Goal: Task Accomplishment & Management: Use online tool/utility

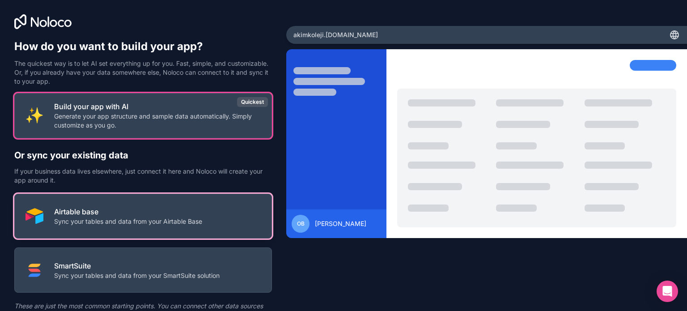
click at [117, 214] on p "Airtable base" at bounding box center [128, 211] width 148 height 11
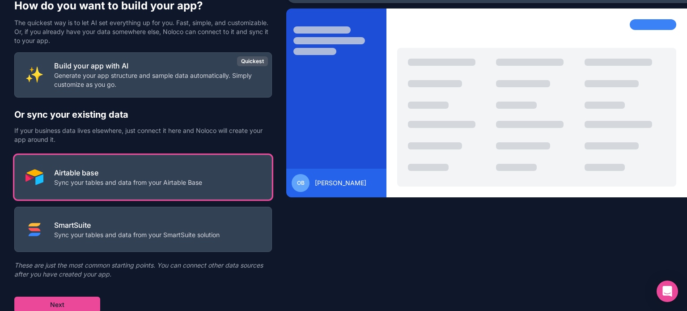
scroll to position [42, 0]
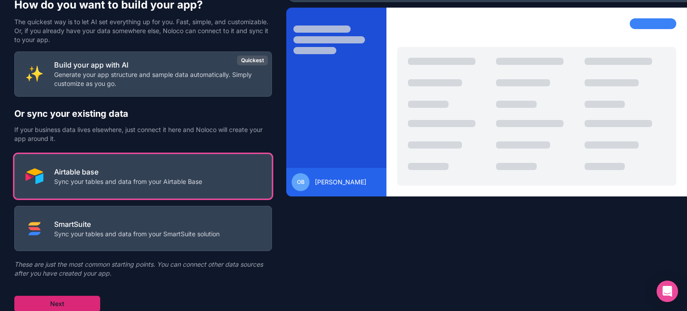
click at [80, 300] on button "Next" at bounding box center [57, 303] width 86 height 16
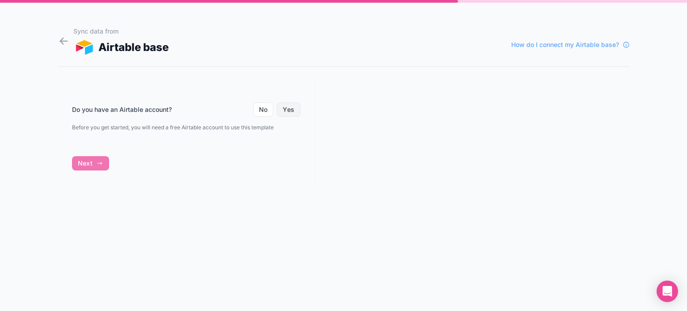
click at [288, 108] on button "Yes" at bounding box center [288, 109] width 23 height 14
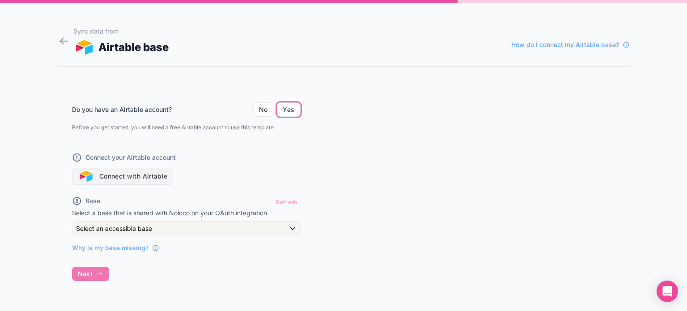
click at [125, 176] on button "Connect with Airtable" at bounding box center [122, 176] width 101 height 17
click at [98, 275] on div "Do you have an Airtable account? No Yes Before you get started, you will need a…" at bounding box center [186, 186] width 257 height 218
click at [123, 237] on div "Why is my base missing?" at bounding box center [186, 244] width 228 height 16
drag, startPoint x: 297, startPoint y: 197, endPoint x: 281, endPoint y: 201, distance: 16.3
click at [294, 198] on div "Refresh" at bounding box center [286, 201] width 27 height 13
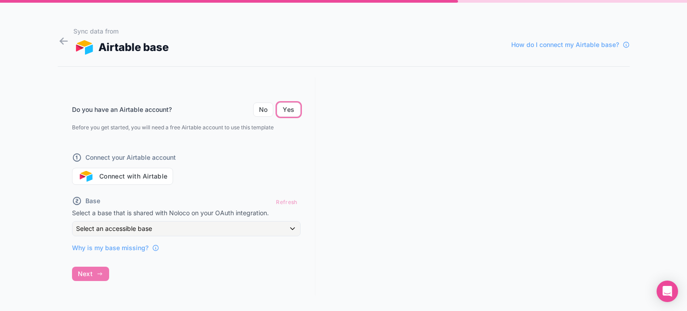
click at [279, 203] on div "Refresh" at bounding box center [286, 201] width 27 height 13
click at [289, 105] on button "Yes" at bounding box center [288, 109] width 23 height 14
click at [98, 271] on div "Do you have an Airtable account? No Yes Before you get started, you will need a…" at bounding box center [186, 186] width 257 height 218
click at [144, 248] on span "Why is my base missing?" at bounding box center [110, 247] width 76 height 9
click at [86, 209] on p "Select a base that is shared with Noloco on your OAuth integration." at bounding box center [186, 212] width 228 height 9
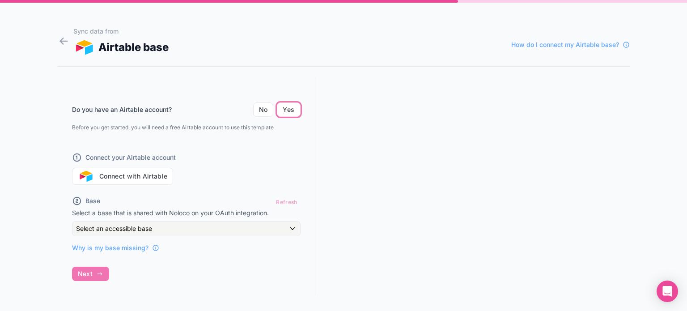
click at [86, 198] on span "Base" at bounding box center [92, 200] width 15 height 9
click at [150, 178] on button "Connect with Airtable" at bounding box center [122, 176] width 101 height 17
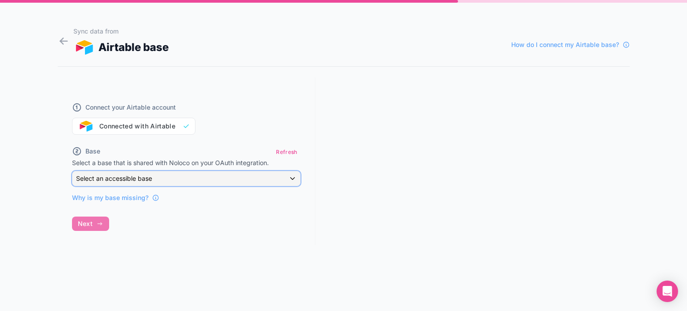
click at [292, 177] on div "Select an accessible base" at bounding box center [186, 178] width 228 height 14
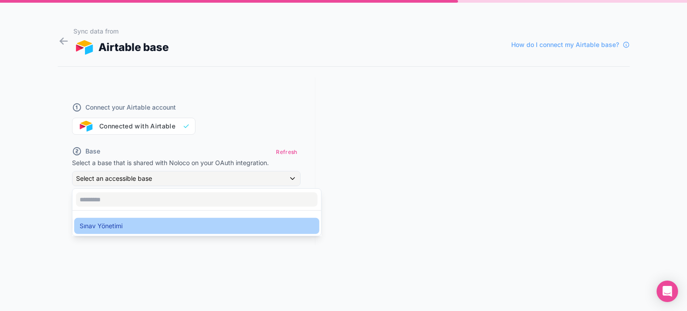
click at [96, 224] on span "Sınav Yönetimi" at bounding box center [101, 225] width 43 height 11
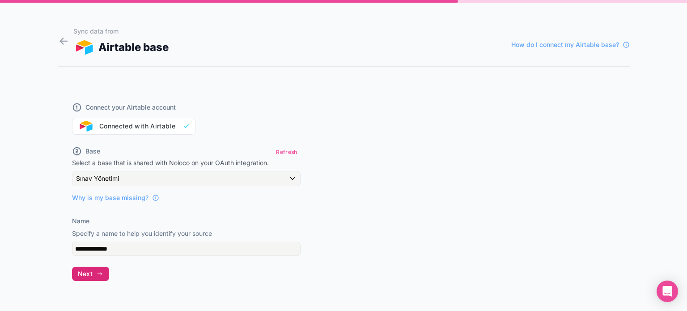
click at [104, 271] on button "Next" at bounding box center [90, 273] width 37 height 14
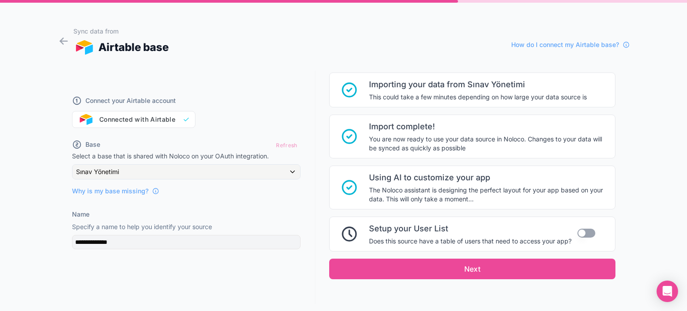
scroll to position [113, 0]
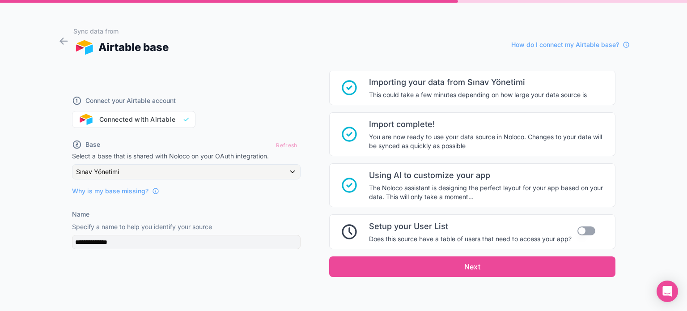
click at [577, 231] on button "Use setting" at bounding box center [586, 230] width 18 height 9
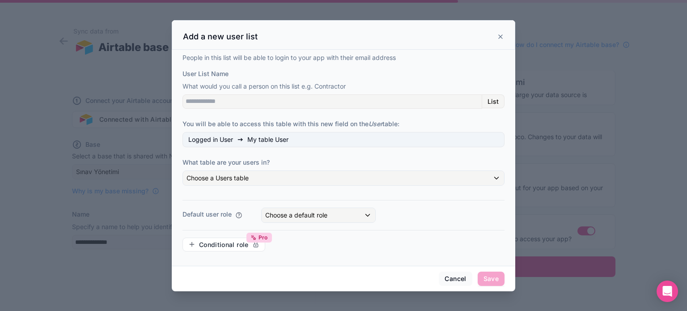
click at [499, 38] on icon at bounding box center [500, 36] width 7 height 7
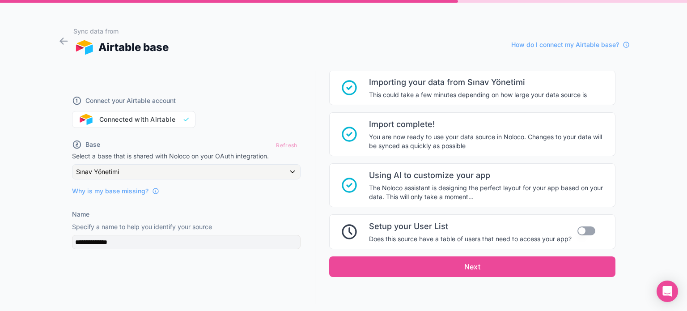
click at [578, 228] on button "Use setting" at bounding box center [586, 230] width 18 height 9
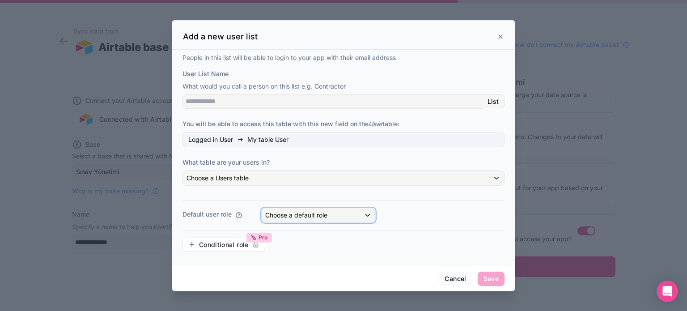
click at [359, 217] on div "Choose a default role" at bounding box center [319, 215] width 114 height 14
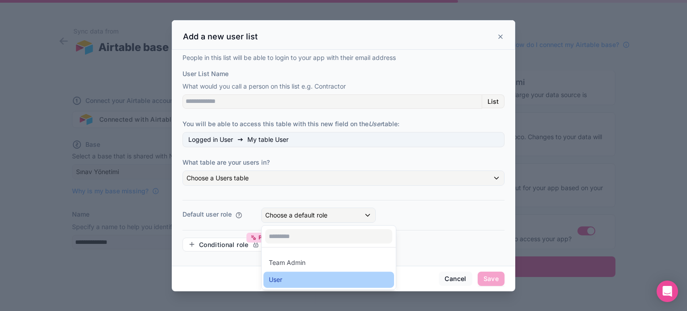
click at [291, 276] on div "User" at bounding box center [329, 279] width 120 height 11
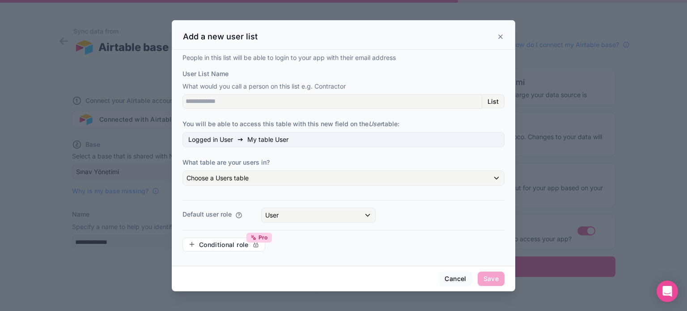
click at [500, 35] on icon at bounding box center [500, 36] width 7 height 7
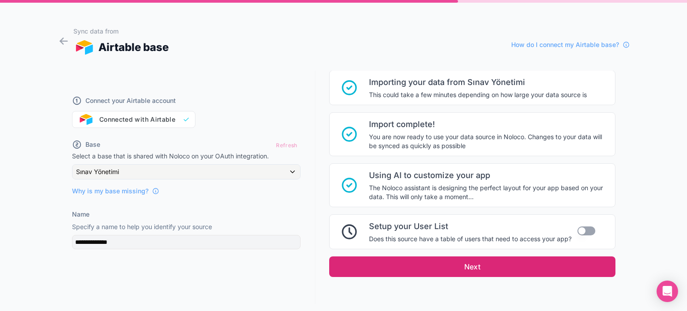
click at [504, 268] on button "Next" at bounding box center [472, 266] width 286 height 21
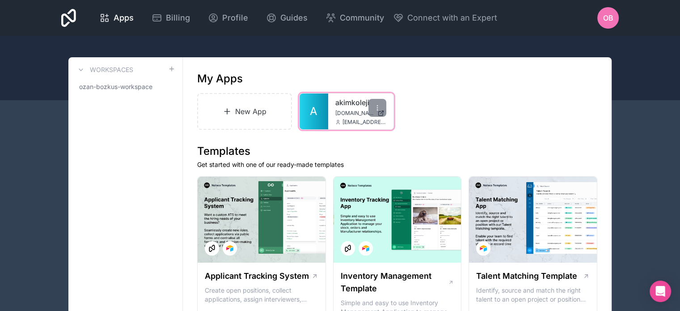
click at [341, 114] on span "[DOMAIN_NAME]" at bounding box center [354, 113] width 38 height 7
